Goal: Navigation & Orientation: Find specific page/section

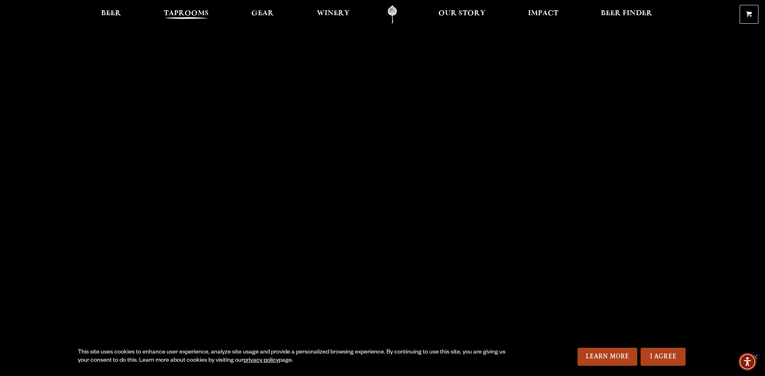
click at [191, 10] on span "Taprooms" at bounding box center [186, 13] width 45 height 7
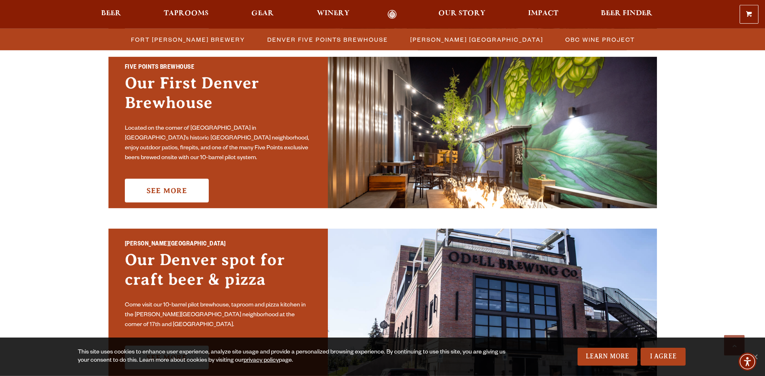
scroll to position [543, 0]
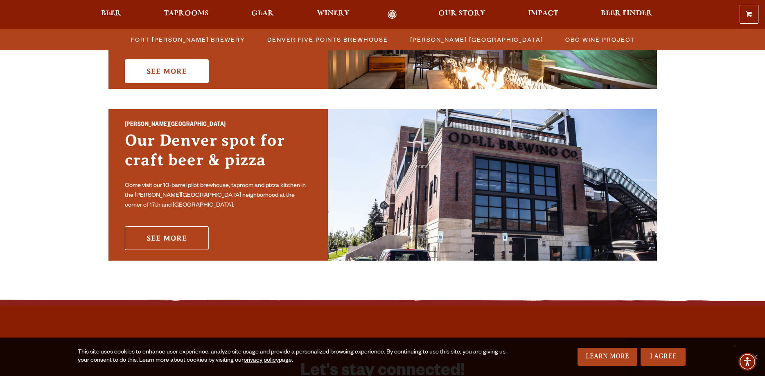
click at [154, 236] on link "See More" at bounding box center [167, 238] width 84 height 24
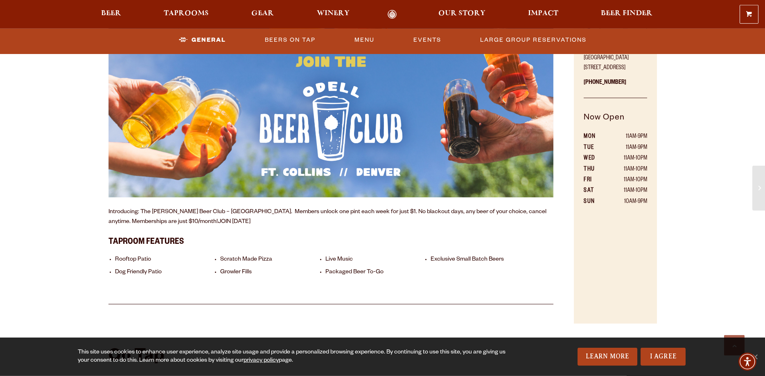
scroll to position [543, 0]
